Goal: Book appointment/travel/reservation

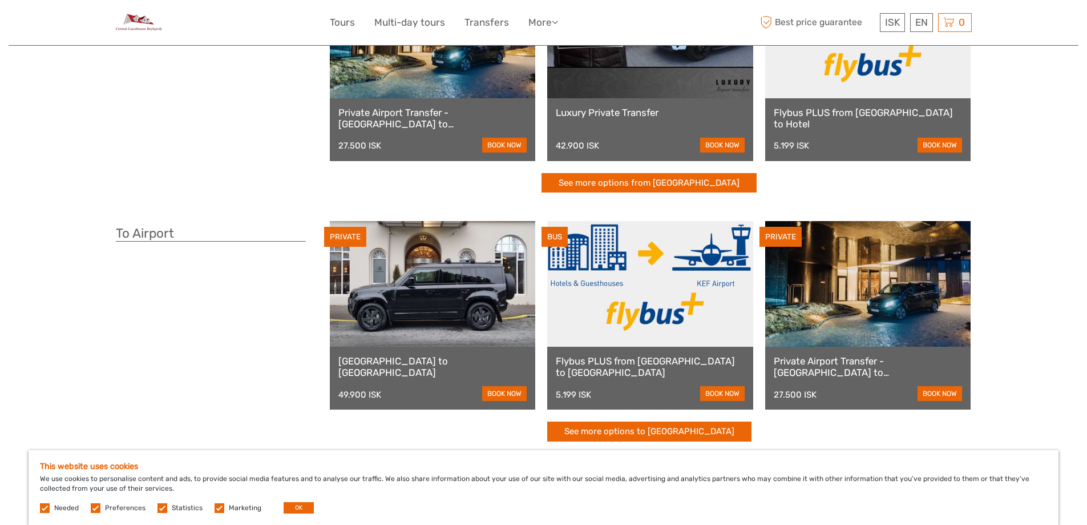
scroll to position [171, 0]
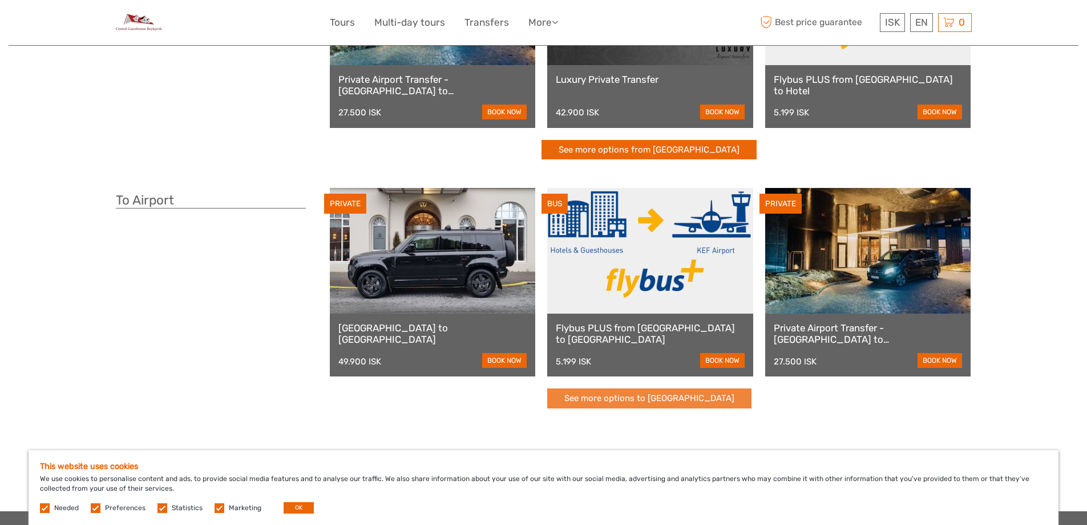
click at [615, 401] on link "See more options to [GEOGRAPHIC_DATA]" at bounding box center [649, 398] width 204 height 20
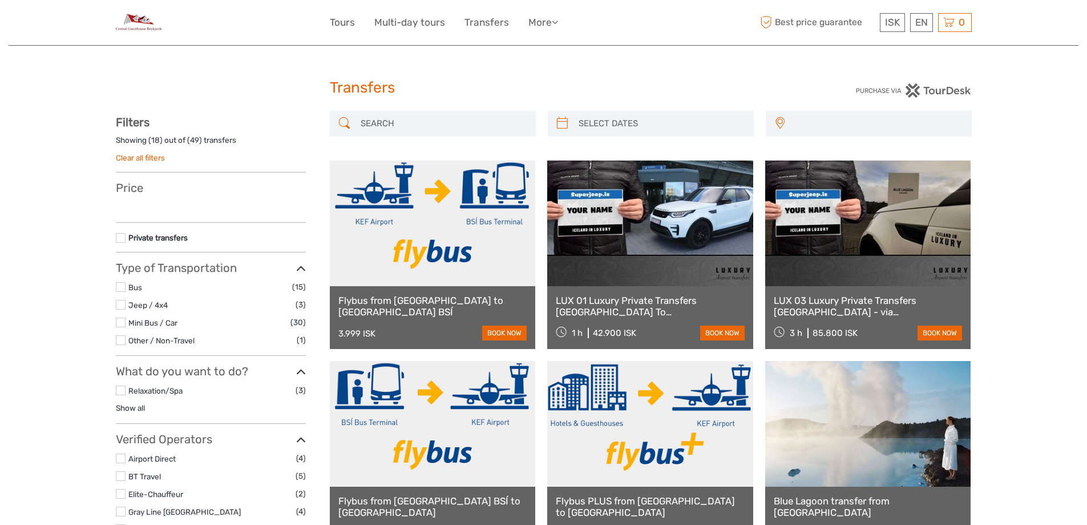
select select
